Goal: Task Accomplishment & Management: Use online tool/utility

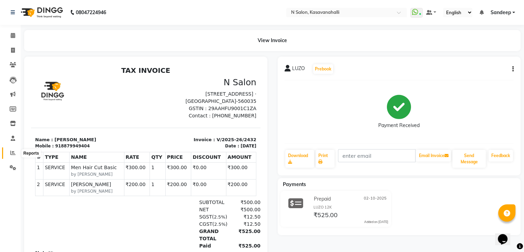
click at [12, 150] on span at bounding box center [13, 153] width 12 height 8
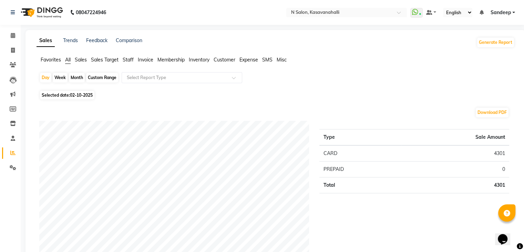
click at [127, 60] on span "Staff" at bounding box center [128, 60] width 11 height 6
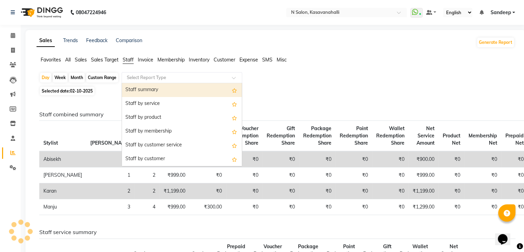
click at [177, 79] on input "text" at bounding box center [174, 77] width 99 height 7
click at [172, 89] on div "Staff summary" at bounding box center [182, 90] width 120 height 14
select select "full_report"
select select "csv"
